Goal: Transaction & Acquisition: Purchase product/service

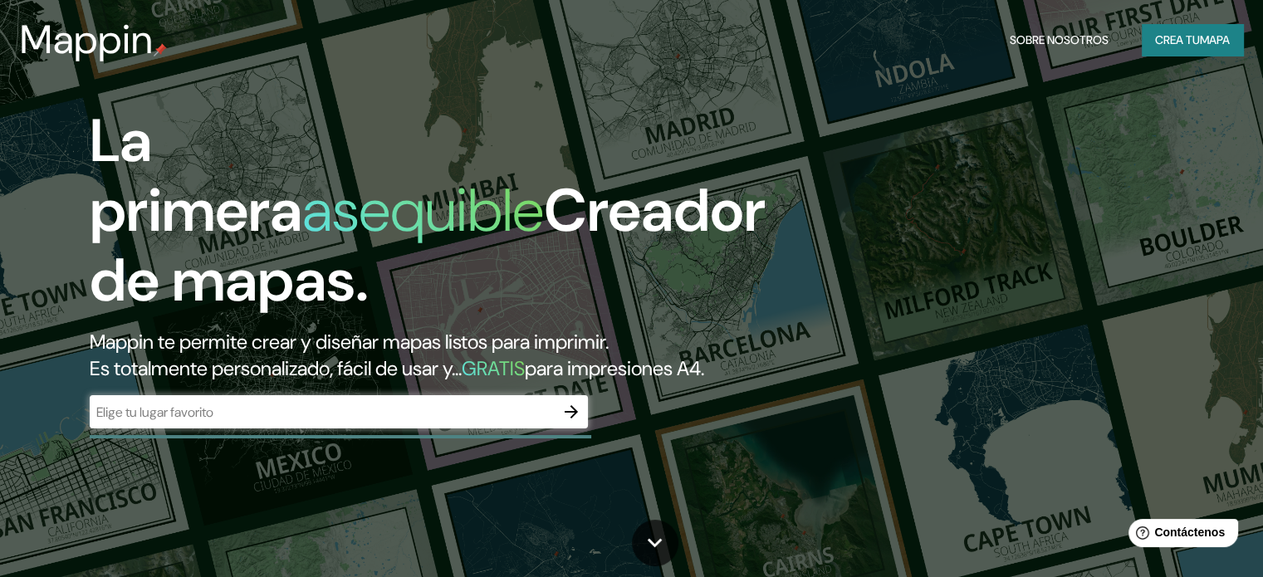
drag, startPoint x: 995, startPoint y: 168, endPoint x: 987, endPoint y: 173, distance: 9.0
click at [995, 169] on div "La primera asequible Creador de mapas. Mappin te permite crear y diseñar mapas …" at bounding box center [631, 288] width 1263 height 577
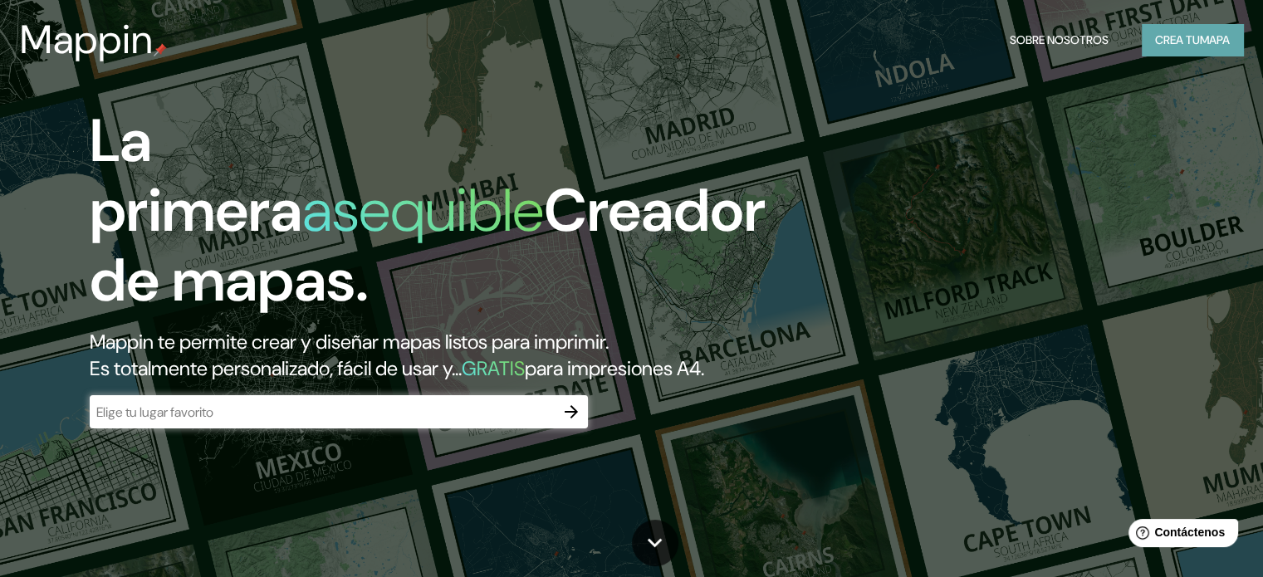
click at [1215, 36] on font "mapa" at bounding box center [1215, 39] width 30 height 15
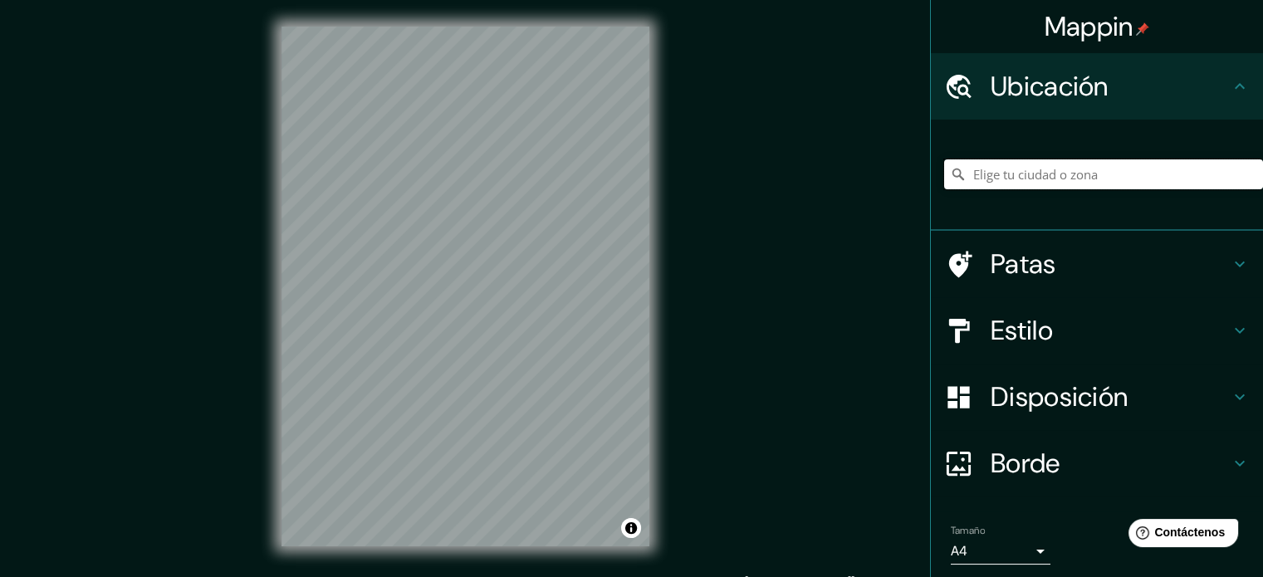
click at [997, 167] on input "Elige tu ciudad o zona" at bounding box center [1103, 174] width 319 height 30
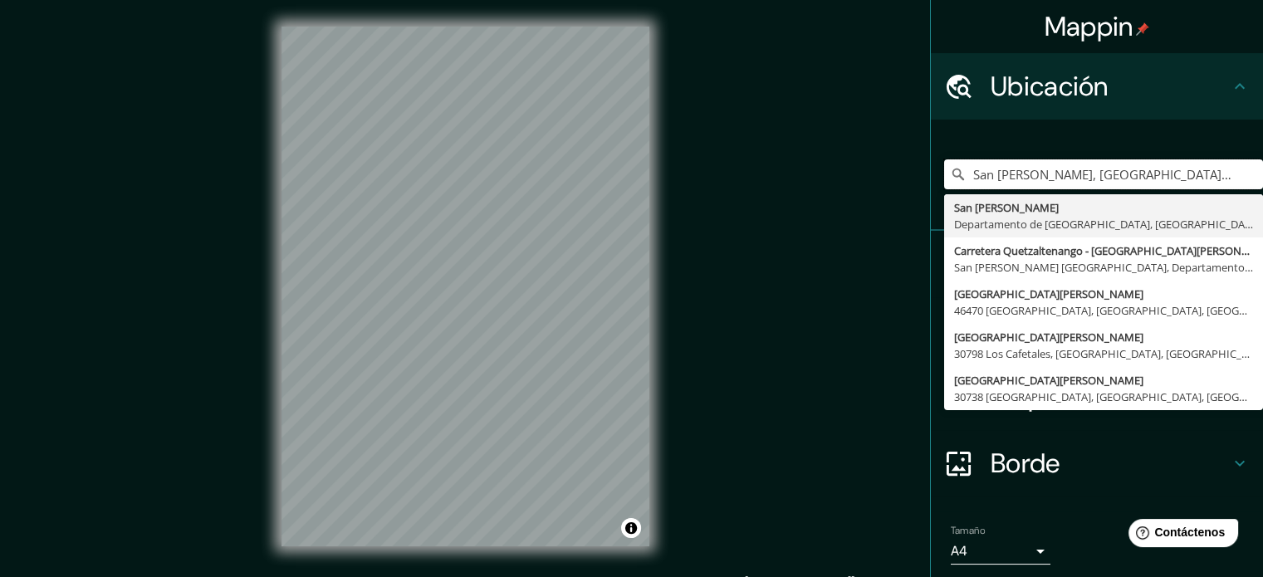
type input "San [PERSON_NAME], [GEOGRAPHIC_DATA], [GEOGRAPHIC_DATA]"
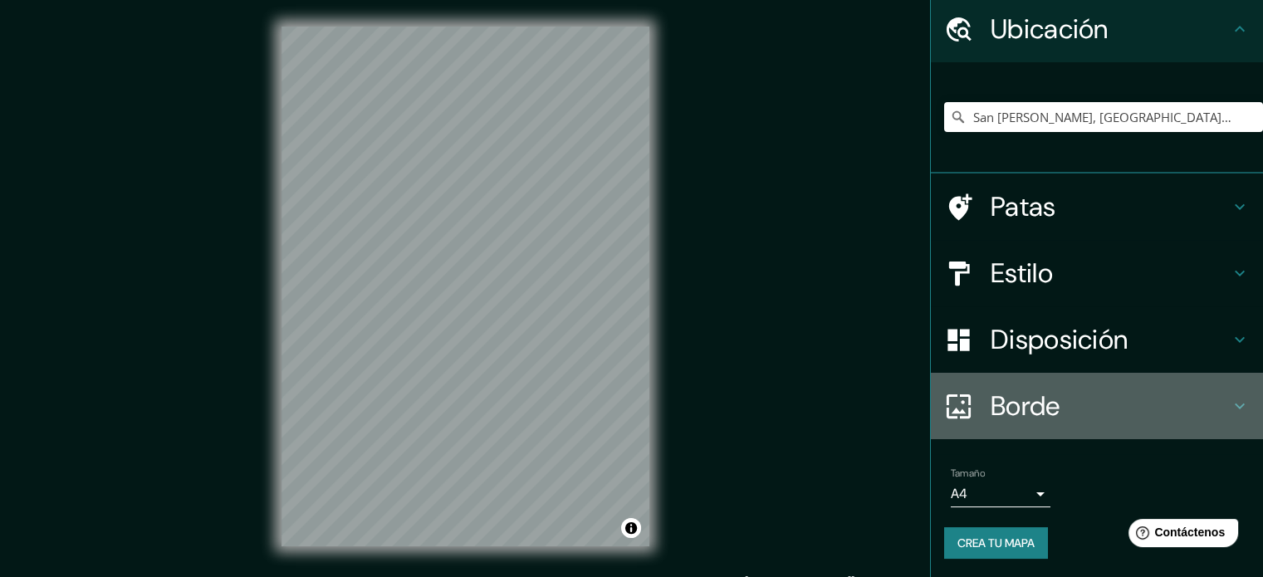
click at [1003, 419] on font "Borde" at bounding box center [1025, 406] width 70 height 35
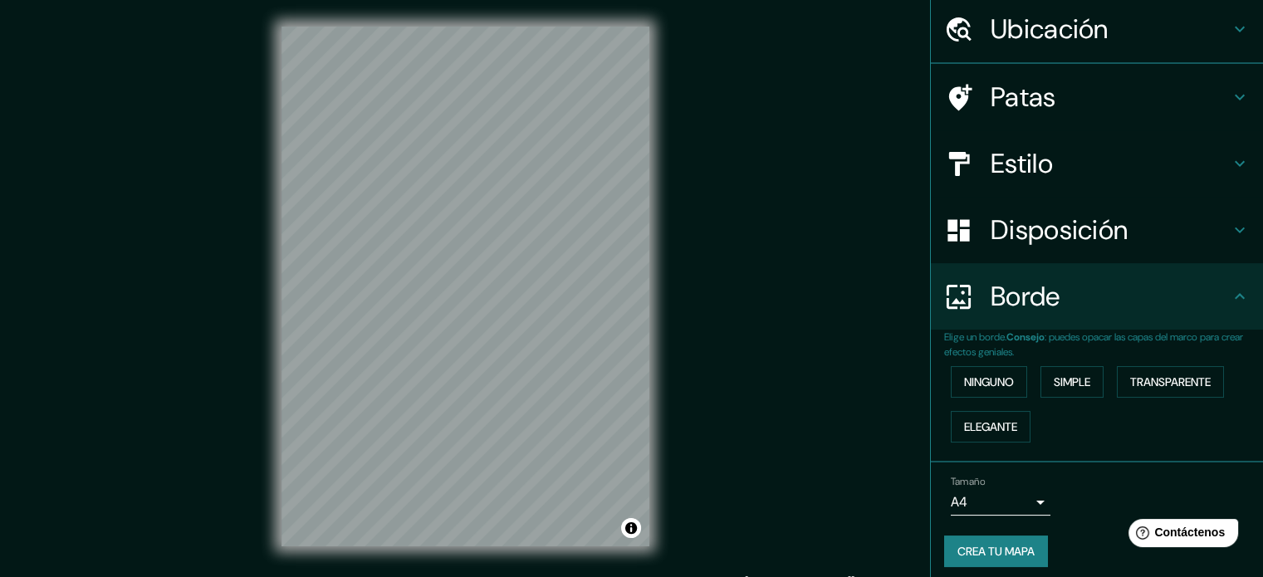
scroll to position [57, 0]
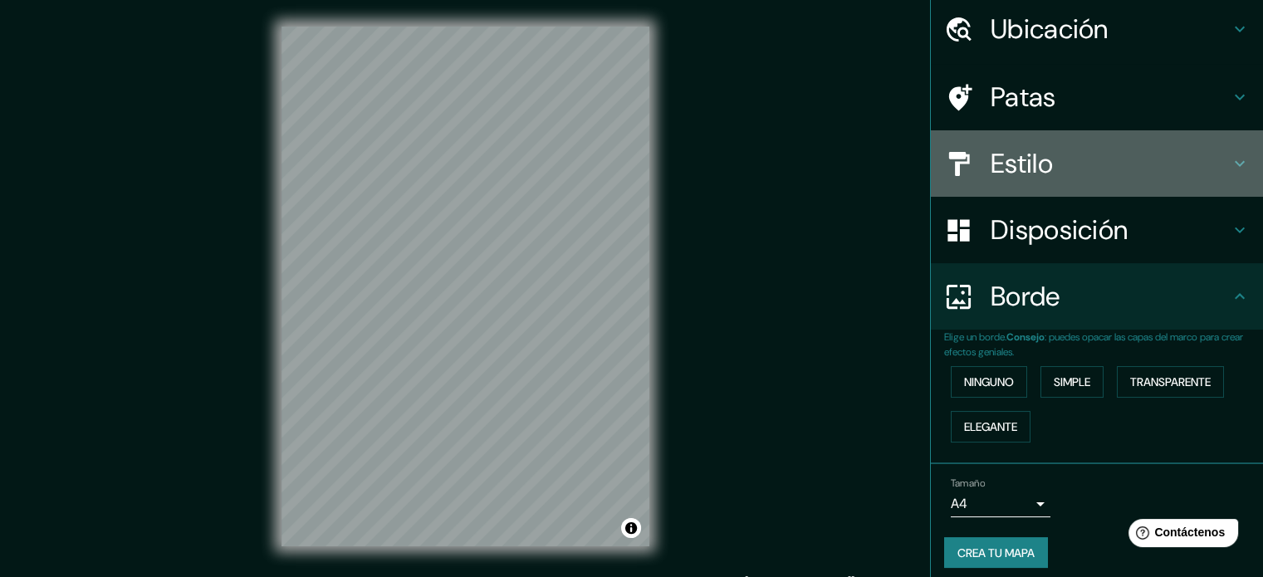
click at [990, 161] on font "Estilo" at bounding box center [1021, 163] width 62 height 35
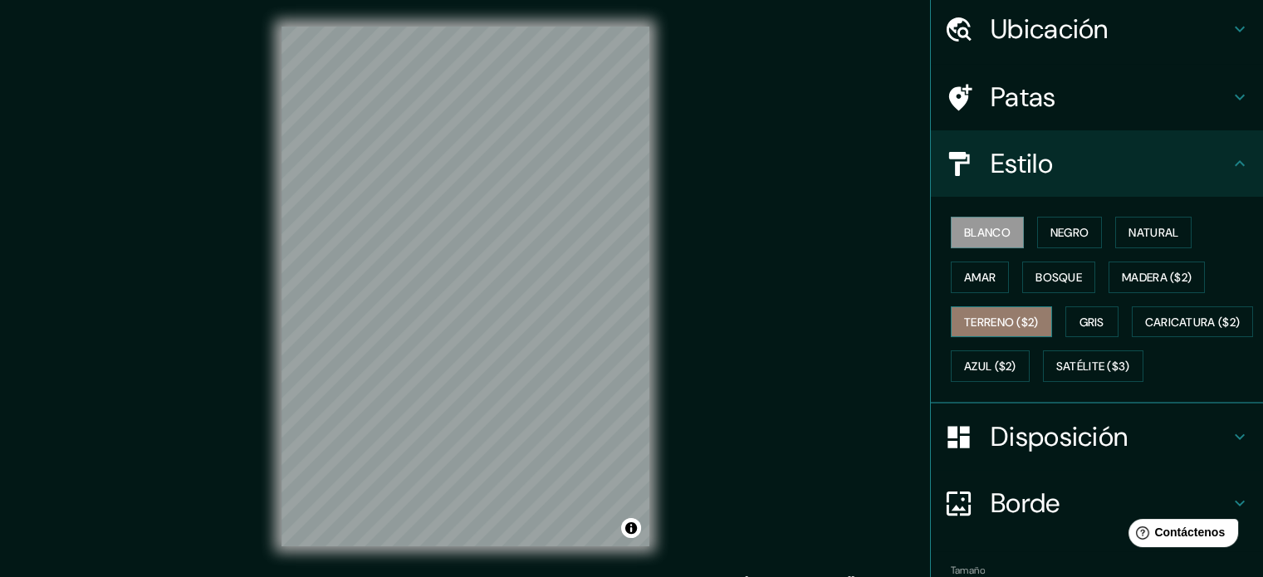
click at [1000, 320] on font "Terreno ($2)" at bounding box center [1001, 322] width 75 height 15
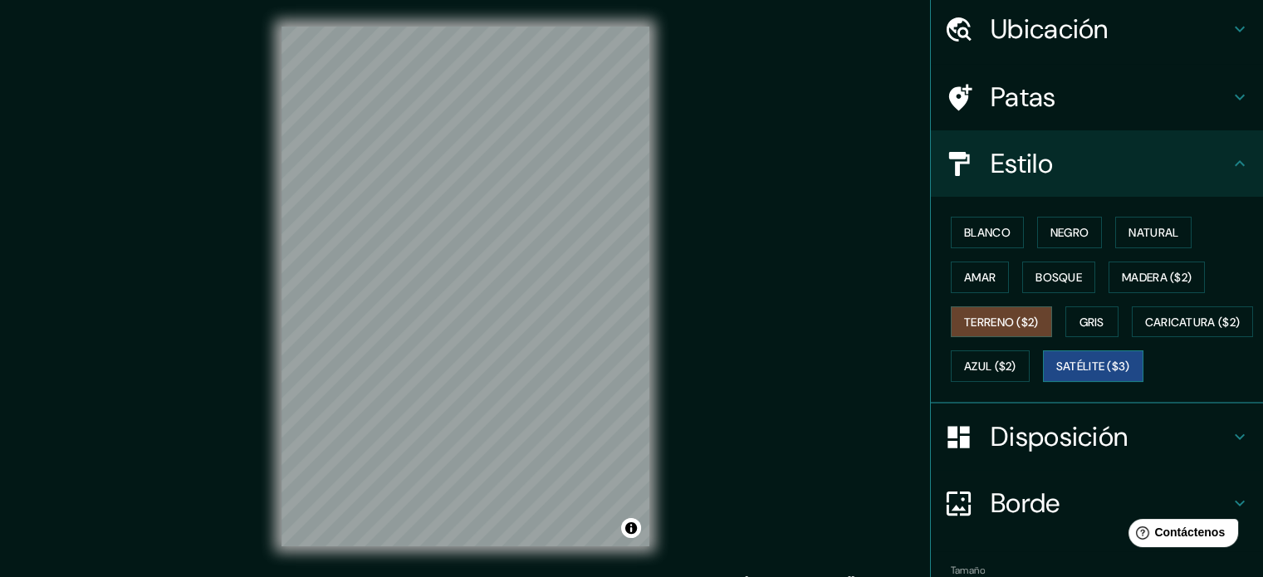
click at [1056, 377] on font "Satélite ($3)" at bounding box center [1093, 366] width 74 height 22
click at [914, 261] on div "Mappin Ubicación [GEOGRAPHIC_DATA][PERSON_NAME], [GEOGRAPHIC_DATA], [GEOGRAPHIC…" at bounding box center [631, 299] width 1263 height 599
